Goal: Answer question/provide support

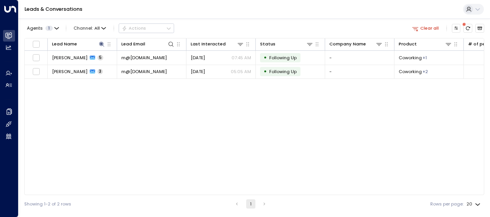
click at [124, 132] on div "Lead Name Lead Email Last Interacted Status Company Name Product # of people AI…" at bounding box center [254, 116] width 460 height 157
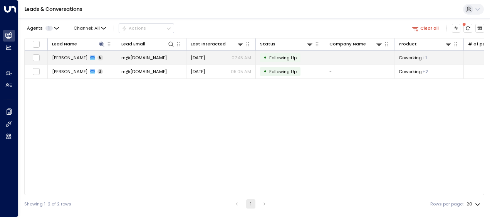
click at [137, 59] on span "m@[DOMAIN_NAME]" at bounding box center [143, 58] width 45 height 6
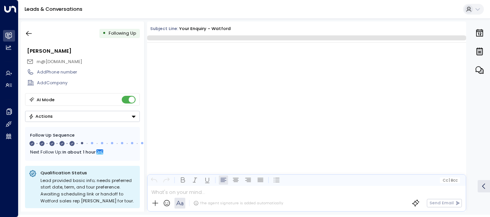
scroll to position [1228, 0]
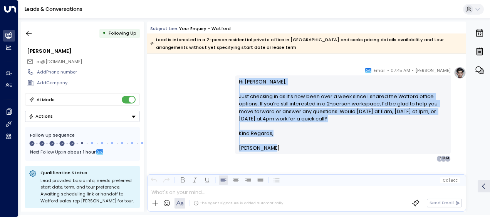
drag, startPoint x: 238, startPoint y: 82, endPoint x: 283, endPoint y: 149, distance: 80.7
click at [283, 149] on div "Hi [PERSON_NAME], Just checking in as it’s now been over a week since I shared …" at bounding box center [343, 115] width 208 height 74
drag, startPoint x: 283, startPoint y: 149, endPoint x: 250, endPoint y: 102, distance: 57.4
copy div "Hi [PERSON_NAME], Just checking in as it’s now been over a week since I shared …"
click at [27, 32] on icon "button" at bounding box center [29, 34] width 8 height 8
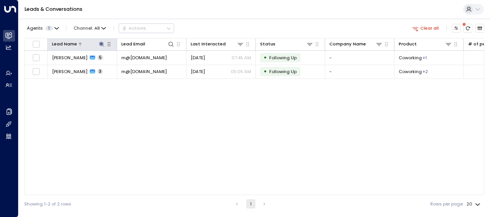
click at [101, 42] on icon at bounding box center [101, 44] width 5 height 5
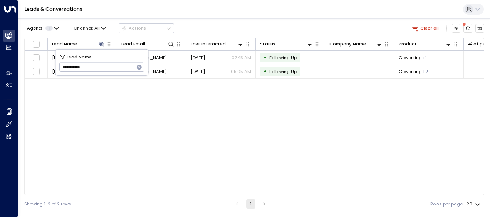
drag, startPoint x: 62, startPoint y: 67, endPoint x: 110, endPoint y: 72, distance: 48.1
click at [110, 72] on input "**********" at bounding box center [96, 67] width 75 height 13
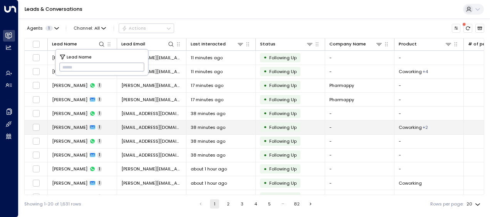
type input "**********"
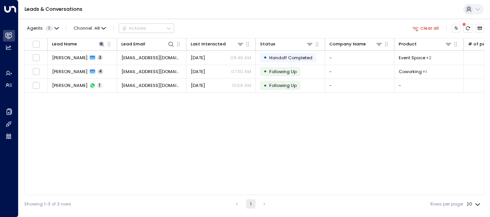
click at [173, 120] on div "Lead Name Lead Email Last Interacted Status Company Name Product # of people AI…" at bounding box center [254, 116] width 460 height 157
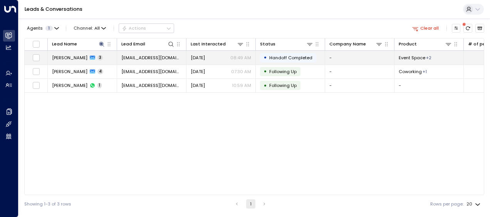
click at [151, 57] on span "[EMAIL_ADDRESS][DOMAIN_NAME]" at bounding box center [151, 58] width 60 height 6
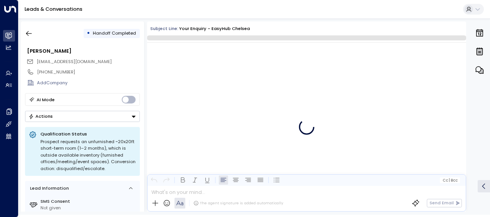
scroll to position [429, 0]
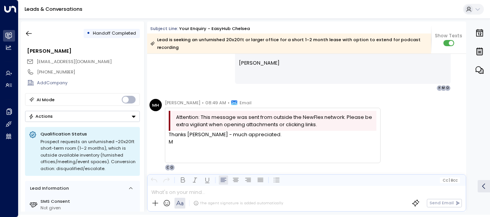
click at [179, 70] on div "[PERSON_NAME] • 07:39 AM • Email Hi [PERSON_NAME], Thanks for clarifying your n…" at bounding box center [306, 28] width 319 height 125
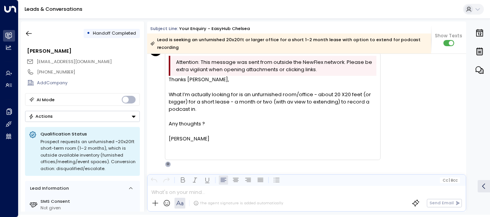
scroll to position [196, 0]
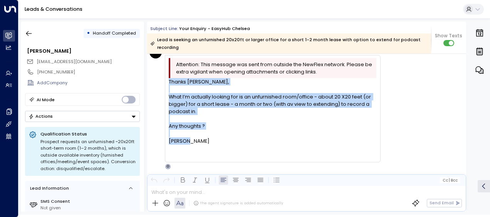
drag, startPoint x: 169, startPoint y: 74, endPoint x: 196, endPoint y: 130, distance: 62.9
click at [196, 130] on div "Thanks [PERSON_NAME], What I’m actually looking for is an unfurnished room/offi…" at bounding box center [273, 118] width 208 height 81
drag, startPoint x: 196, startPoint y: 130, endPoint x: 178, endPoint y: 128, distance: 18.2
copy div "Thanks [PERSON_NAME], What I’m actually looking for is an unfurnished room/offi…"
